Goal: Task Accomplishment & Management: Manage account settings

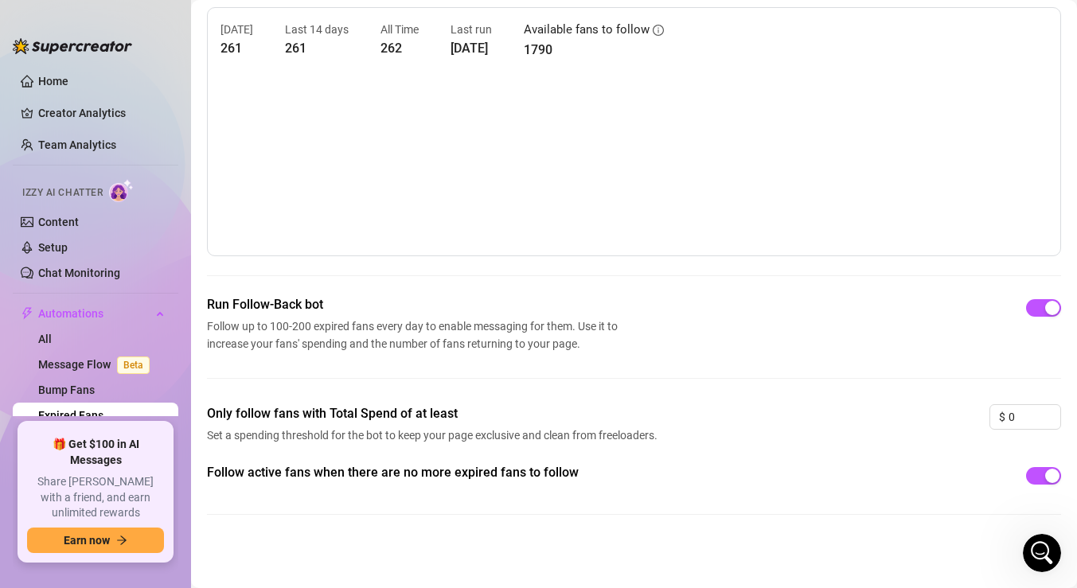
scroll to position [789, 0]
click at [56, 224] on link "Content" at bounding box center [58, 222] width 41 height 13
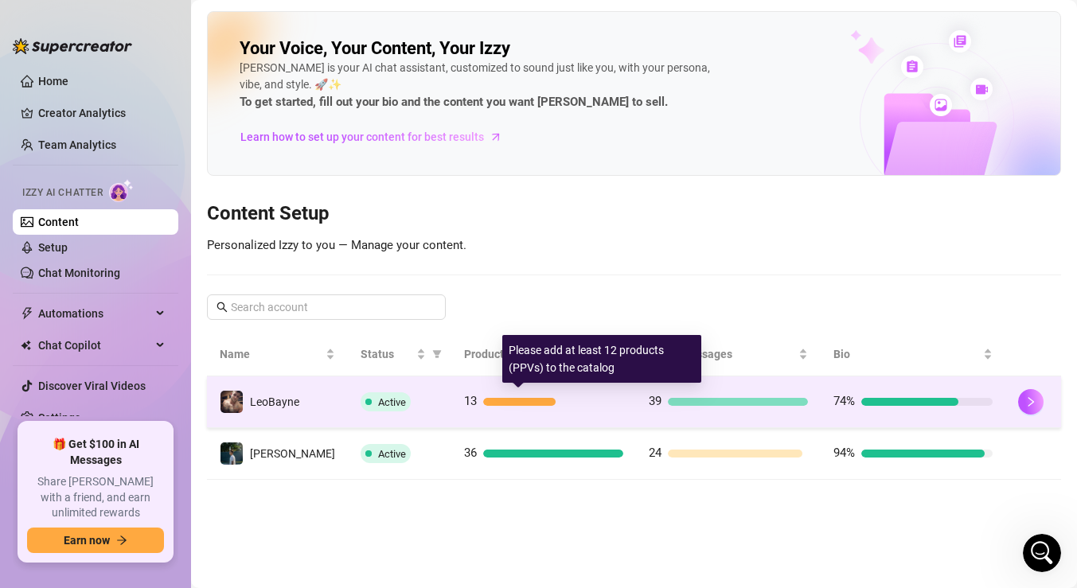
click at [489, 400] on div at bounding box center [519, 402] width 73 height 8
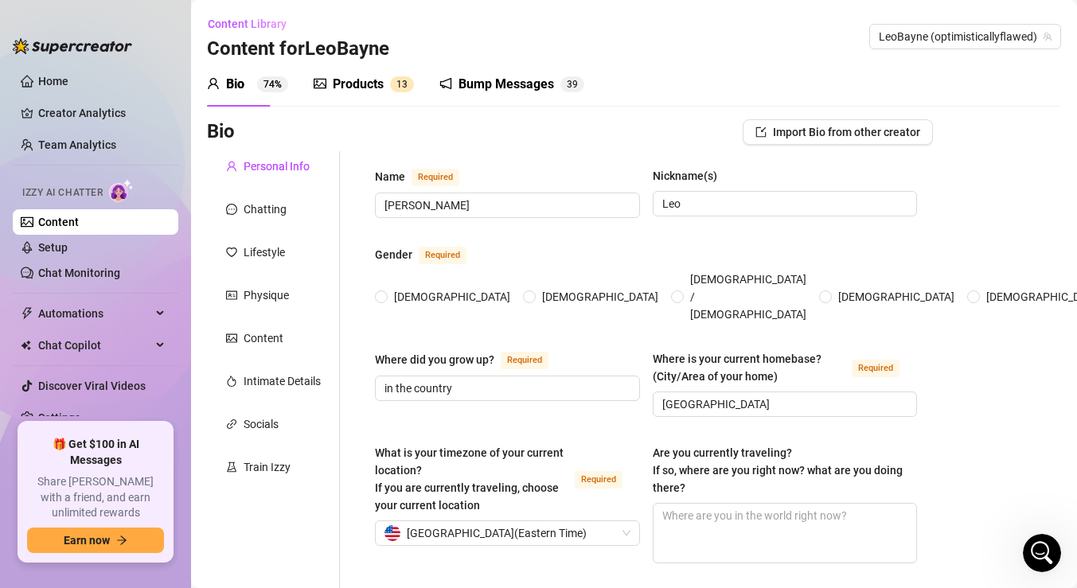
radio input "true"
type input "[DATE]"
click at [372, 84] on div "Products" at bounding box center [358, 84] width 51 height 19
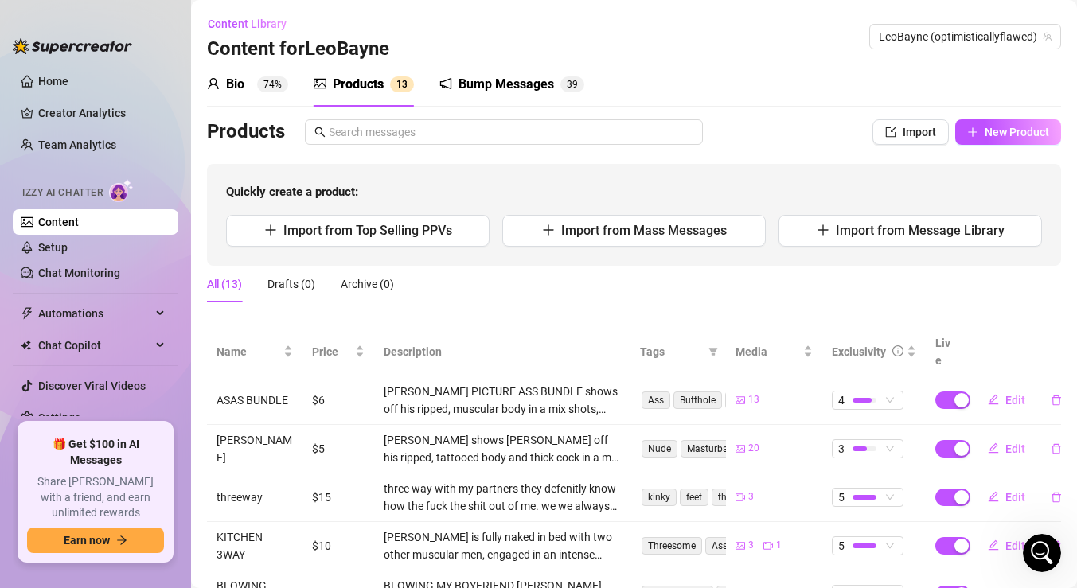
click at [489, 82] on div "Bump Messages" at bounding box center [505, 84] width 95 height 19
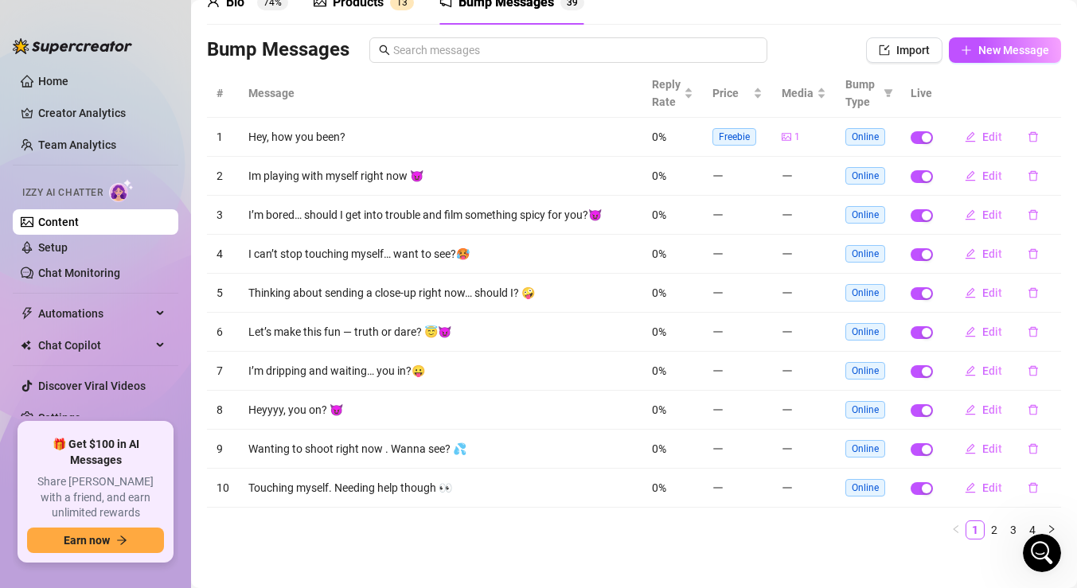
scroll to position [94, 0]
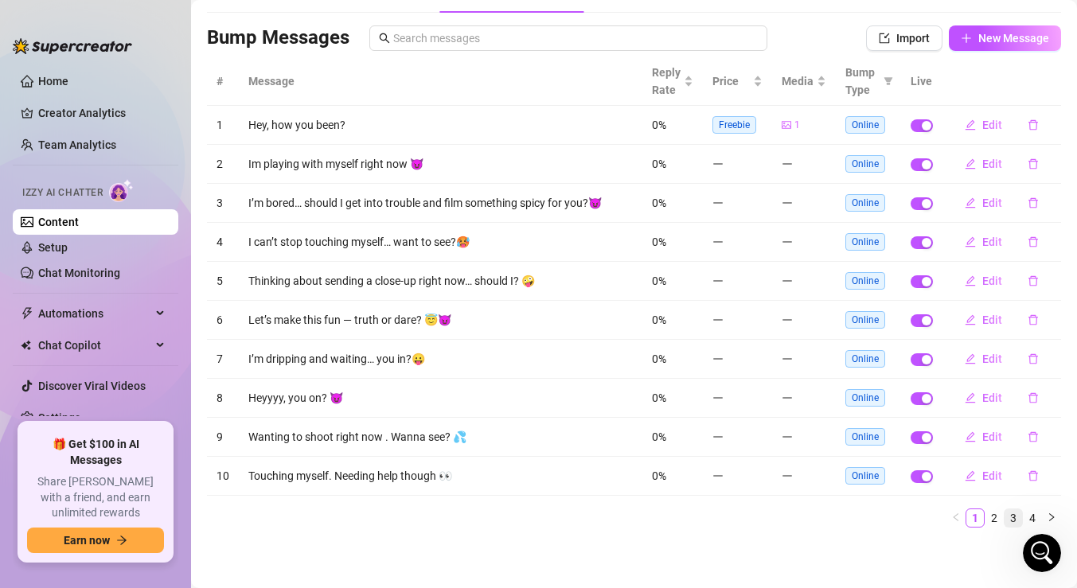
click at [1007, 518] on link "3" at bounding box center [1013, 518] width 18 height 18
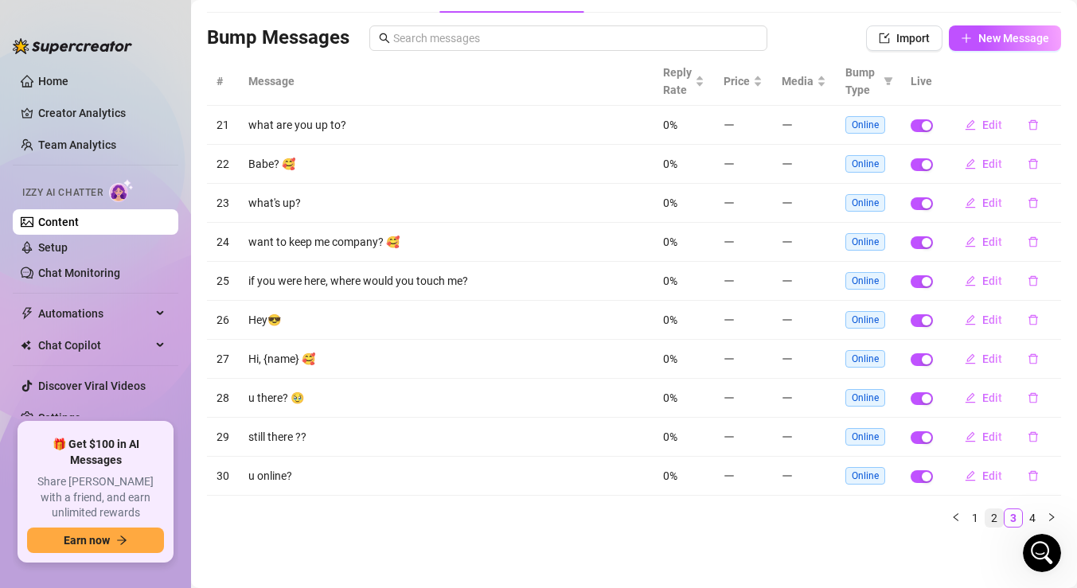
click at [994, 519] on link "2" at bounding box center [994, 518] width 18 height 18
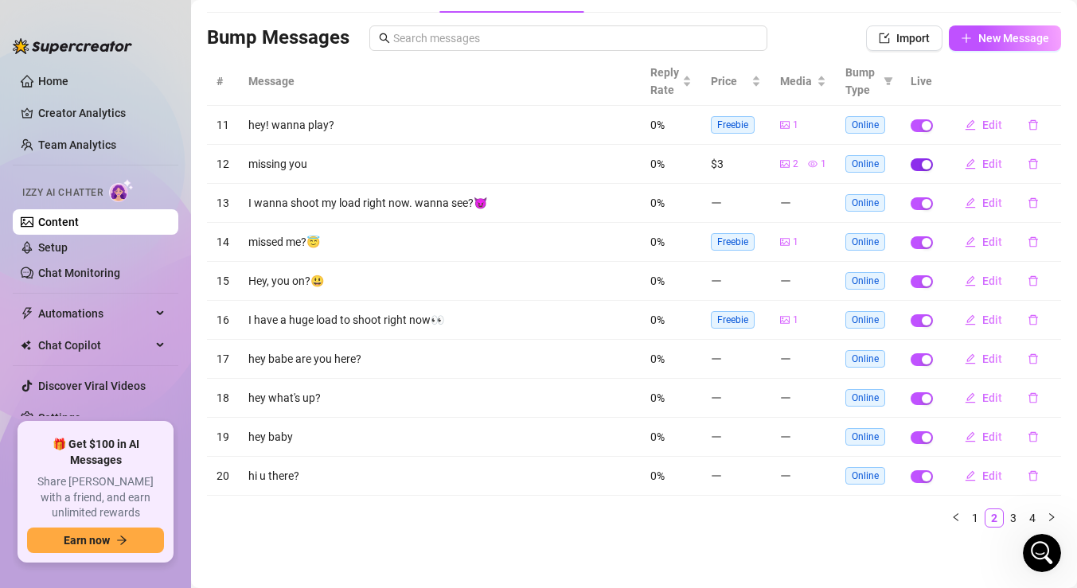
click at [924, 167] on div "button" at bounding box center [926, 165] width 10 height 10
click at [1033, 164] on icon "delete" at bounding box center [1032, 163] width 11 height 11
